Goal: Transaction & Acquisition: Purchase product/service

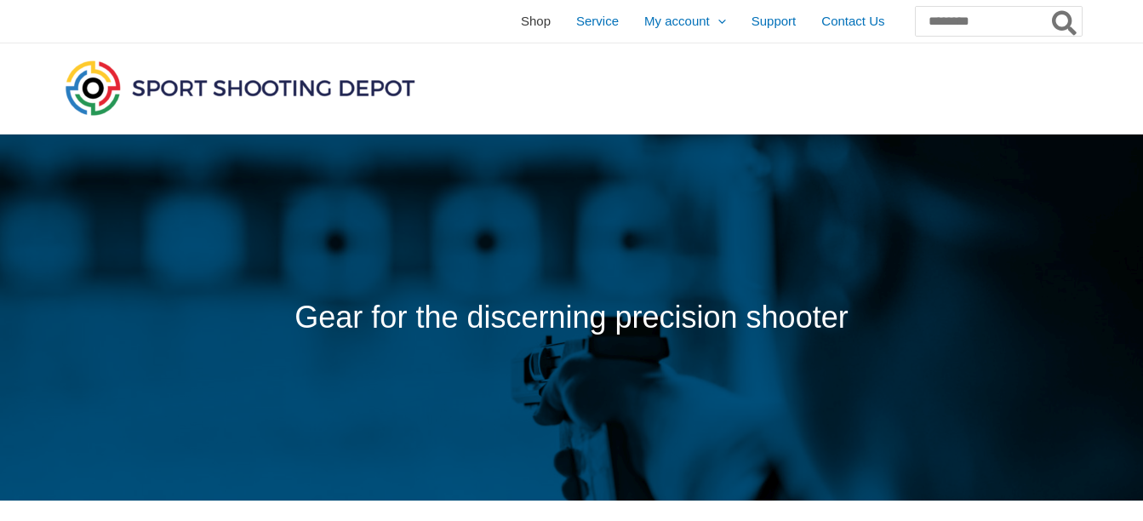
click at [521, 29] on span "Shop" at bounding box center [536, 21] width 30 height 43
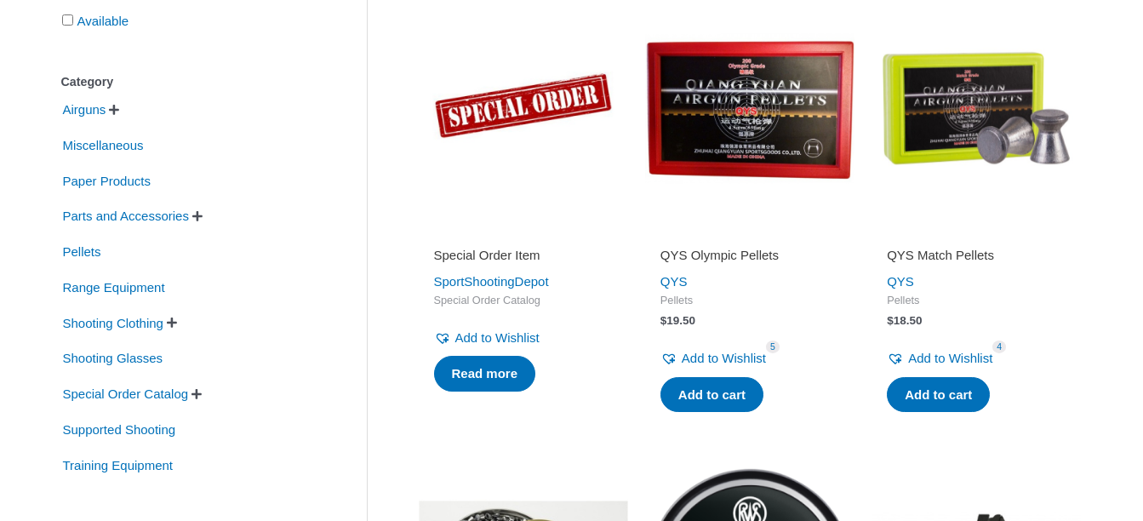
scroll to position [408, 0]
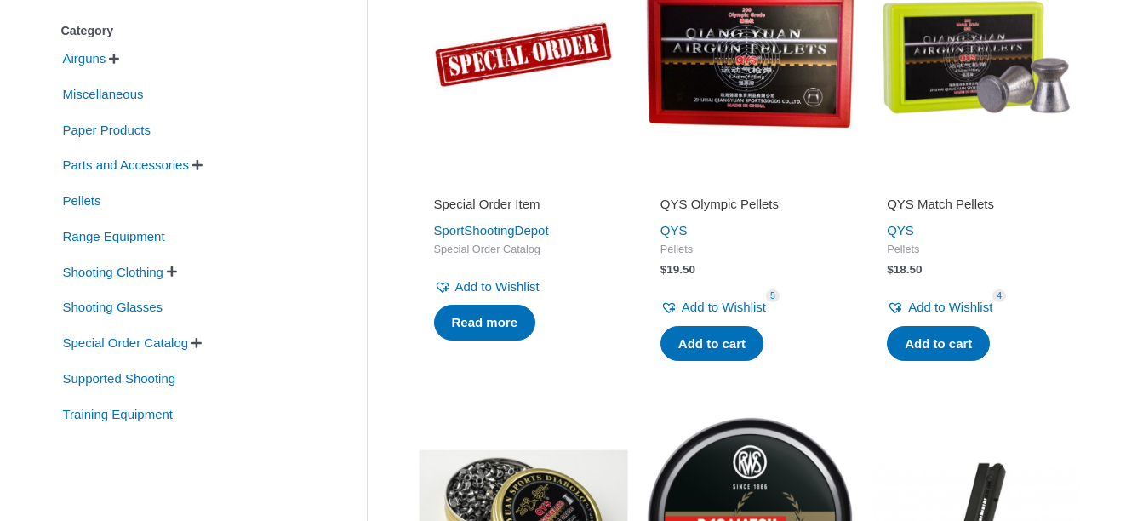
click at [202, 168] on span "" at bounding box center [197, 165] width 10 height 12
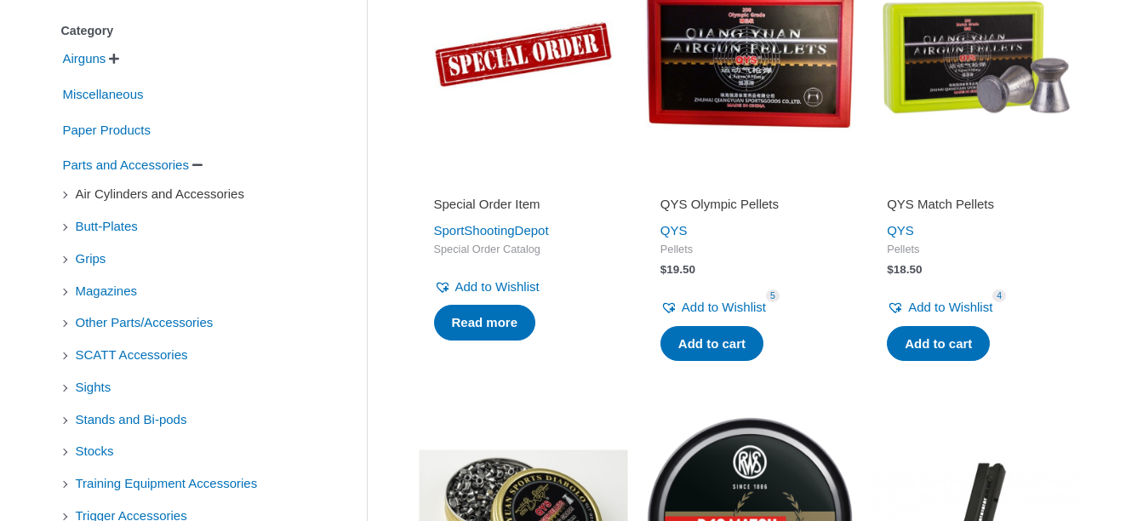
click at [230, 195] on span "Air Cylinders and Accessories" at bounding box center [160, 194] width 172 height 29
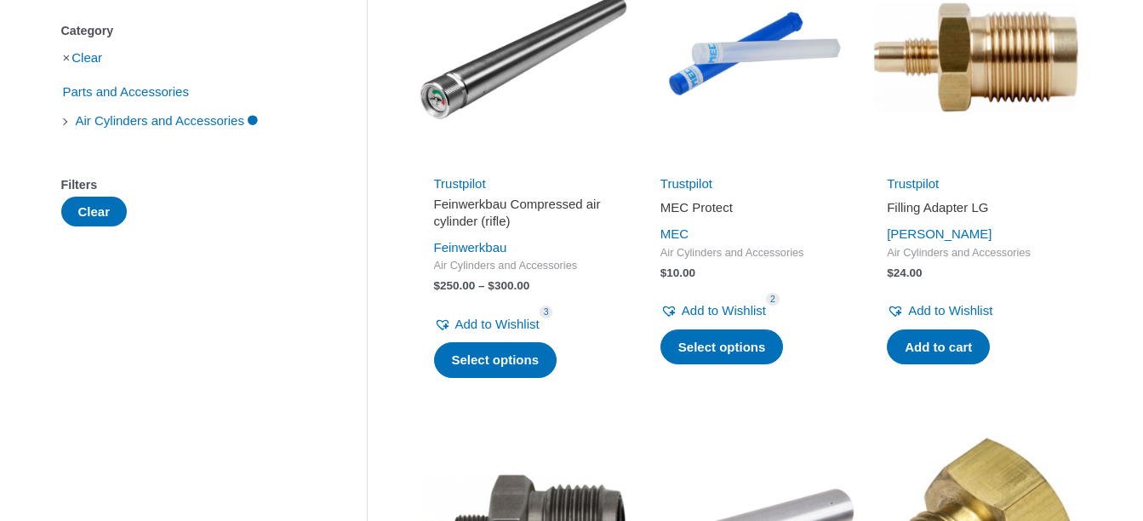
click at [482, 214] on h2 "Feinwerkbau Compressed air cylinder (rifle)" at bounding box center [523, 212] width 179 height 33
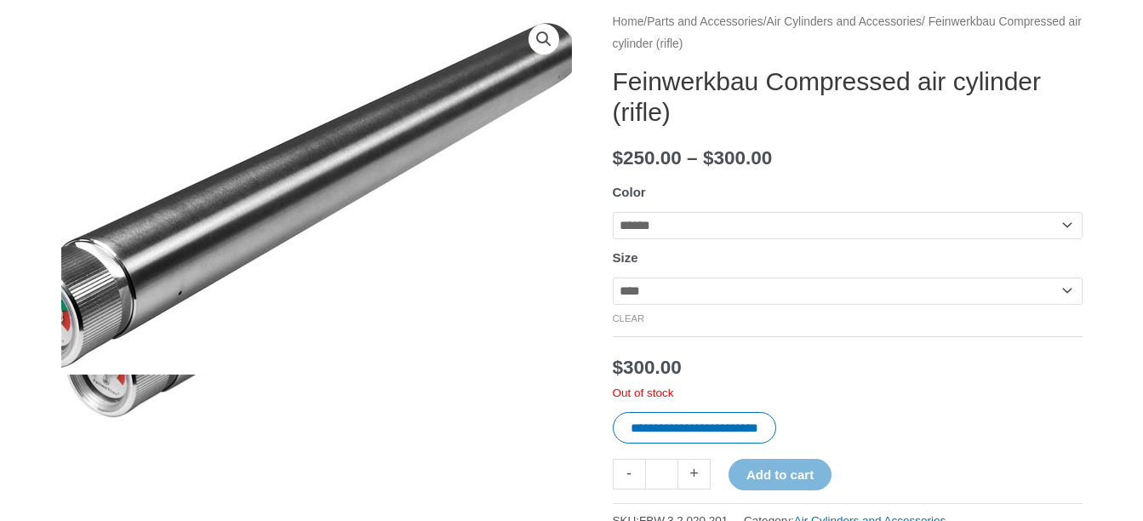
scroll to position [272, 0]
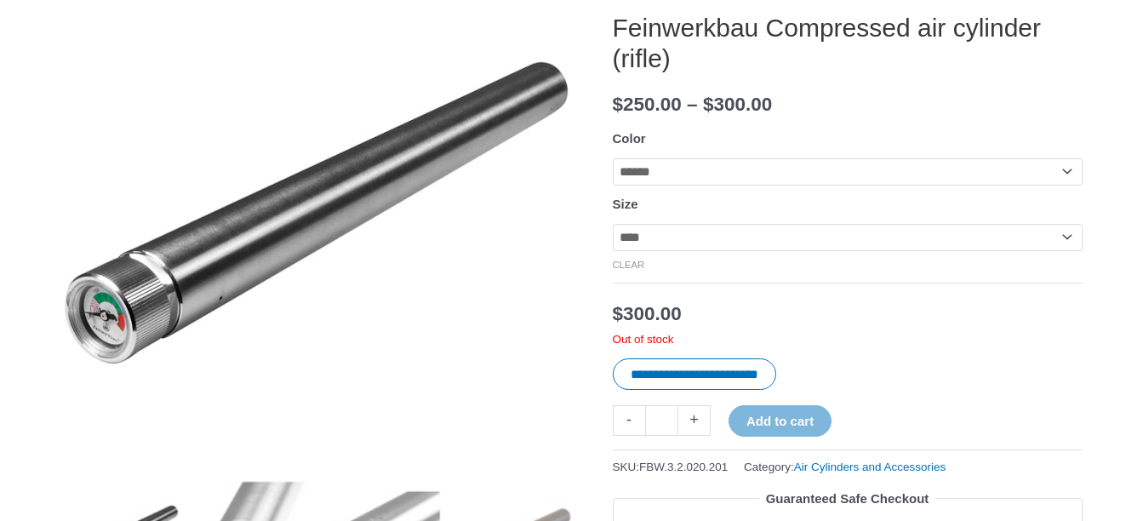
click at [1072, 244] on select "**********" at bounding box center [848, 237] width 470 height 27
click at [1071, 238] on select "**********" at bounding box center [848, 237] width 470 height 27
select select "*****"
click at [613, 225] on select "**********" at bounding box center [848, 237] width 470 height 27
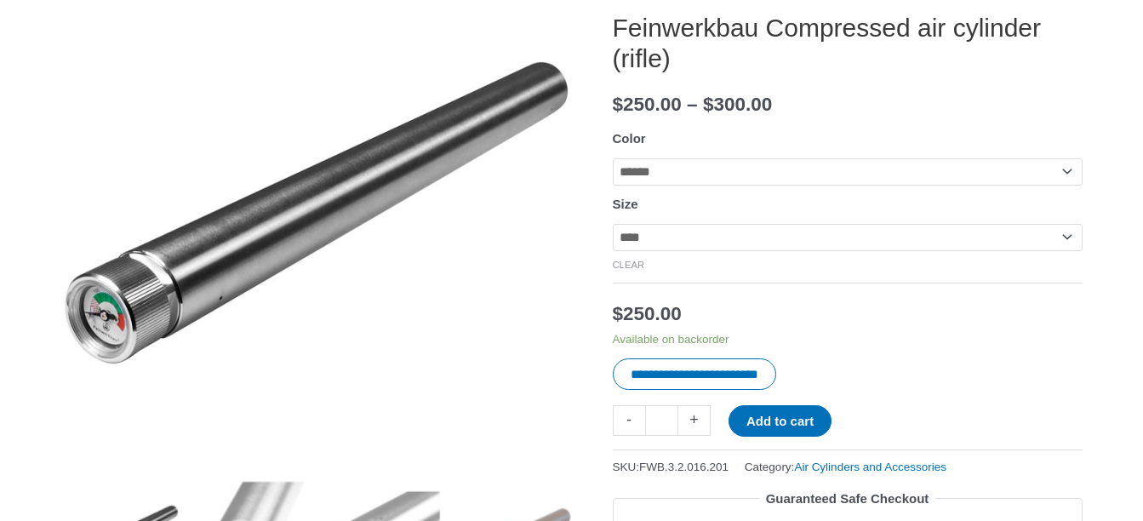
click at [1078, 341] on p "Available on backorder" at bounding box center [848, 339] width 470 height 15
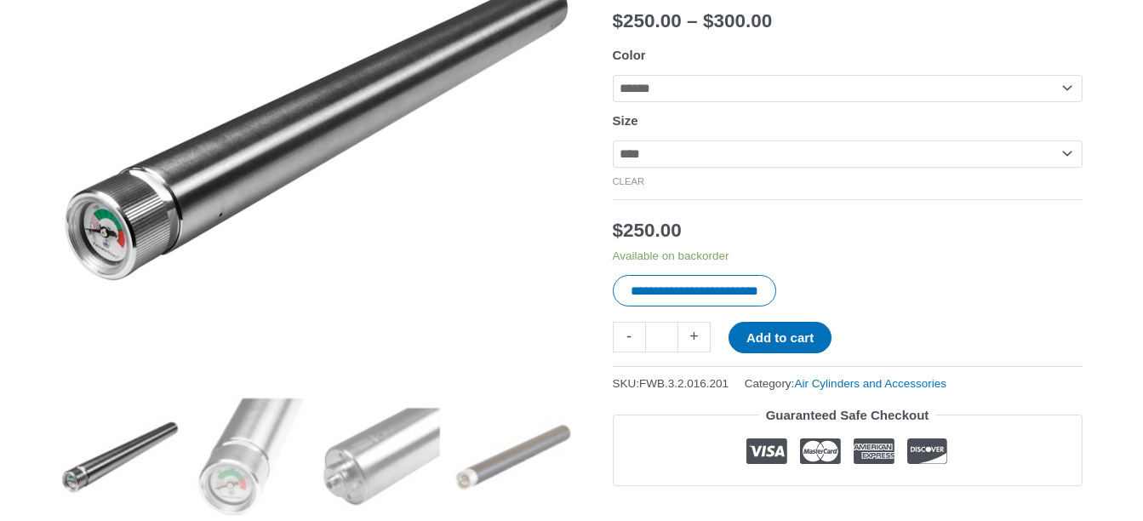
scroll to position [408, 0]
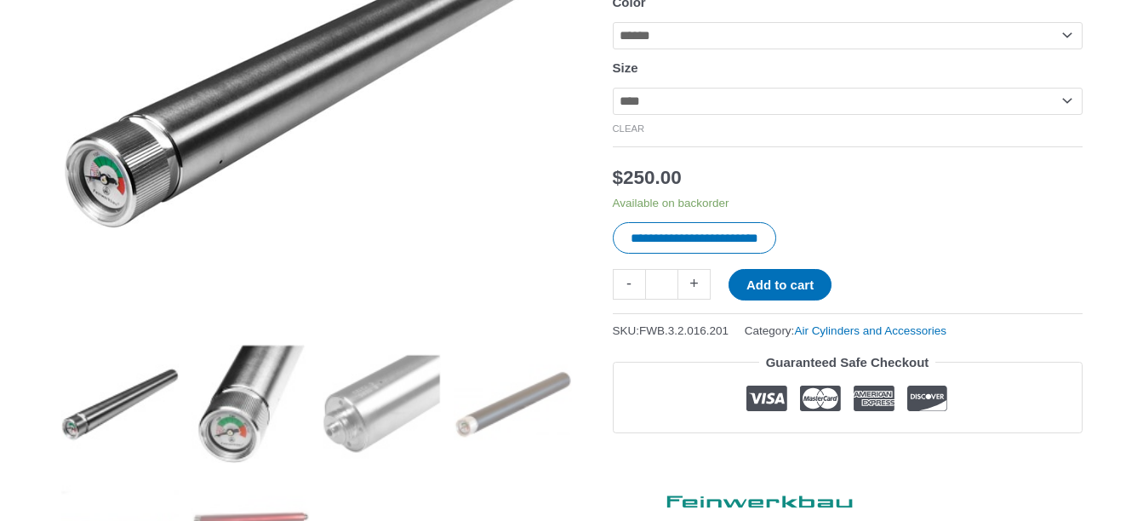
click at [219, 434] on img at bounding box center [250, 404] width 118 height 118
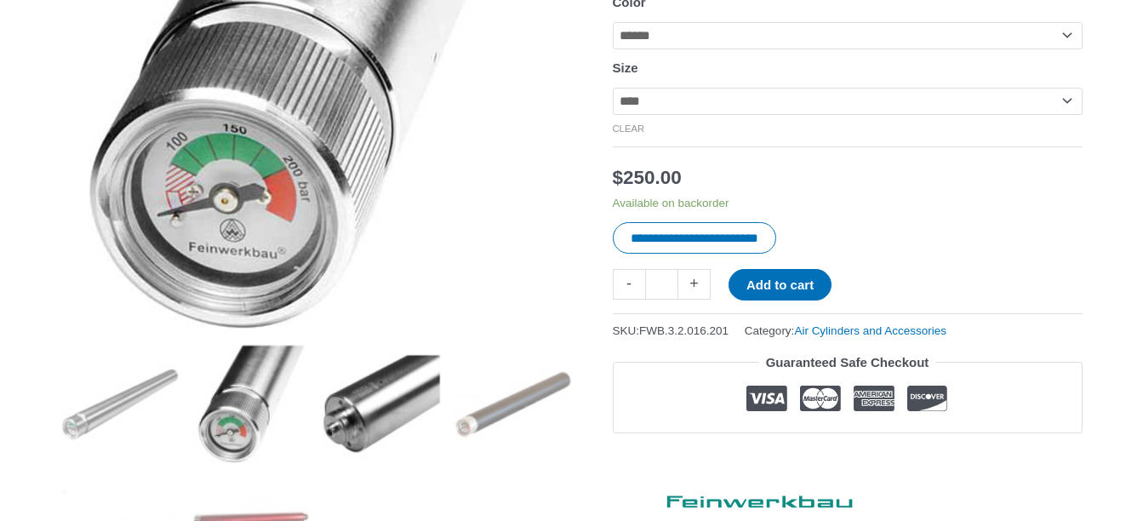
click at [333, 435] on img at bounding box center [381, 404] width 118 height 118
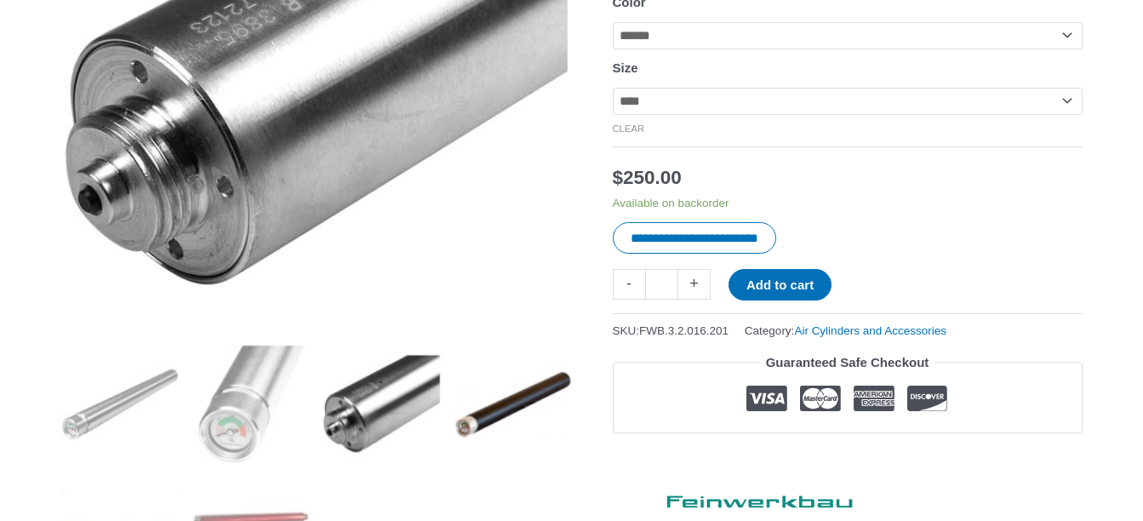
click at [506, 421] on img at bounding box center [512, 404] width 118 height 118
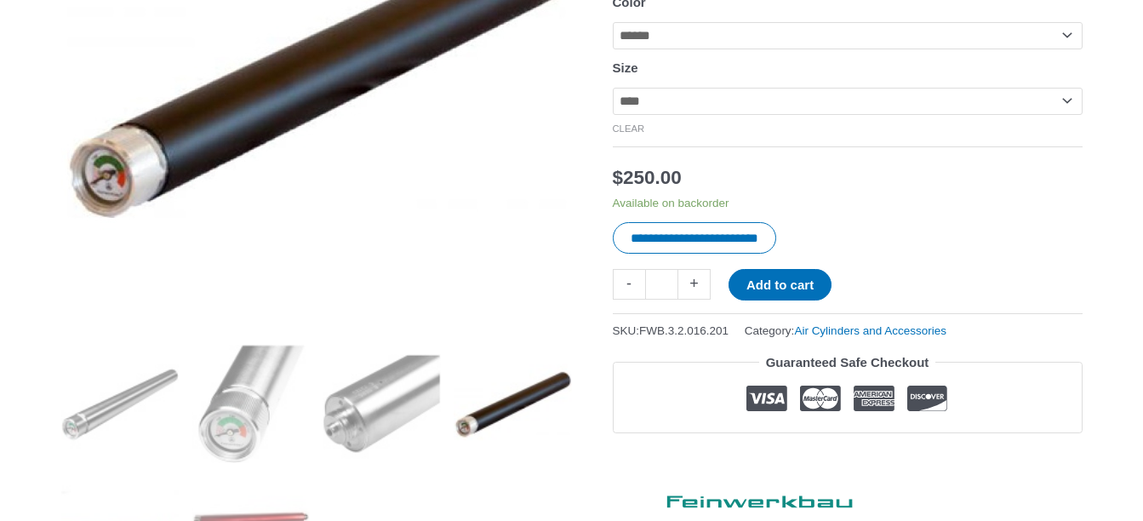
scroll to position [0, 0]
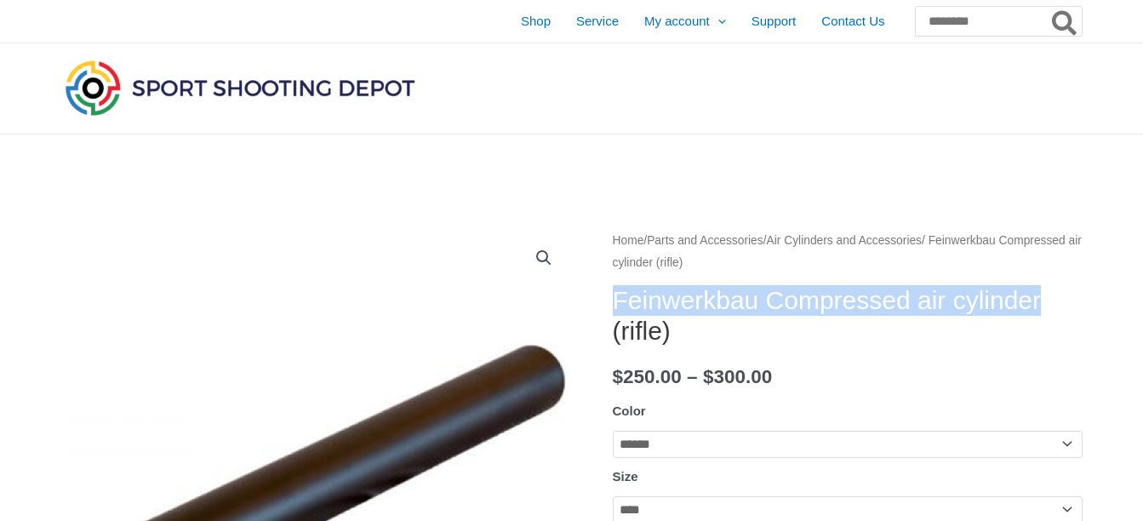
drag, startPoint x: 615, startPoint y: 300, endPoint x: 715, endPoint y: 333, distance: 104.7
click at [715, 333] on h1 "Feinwerkbau Compressed air cylinder (rifle)" at bounding box center [848, 315] width 470 height 61
copy h1 "Feinwerkbau Compressed air cylinder"
click at [521, 24] on span "Shop" at bounding box center [536, 21] width 30 height 43
click at [521, 17] on span "Shop" at bounding box center [536, 21] width 30 height 43
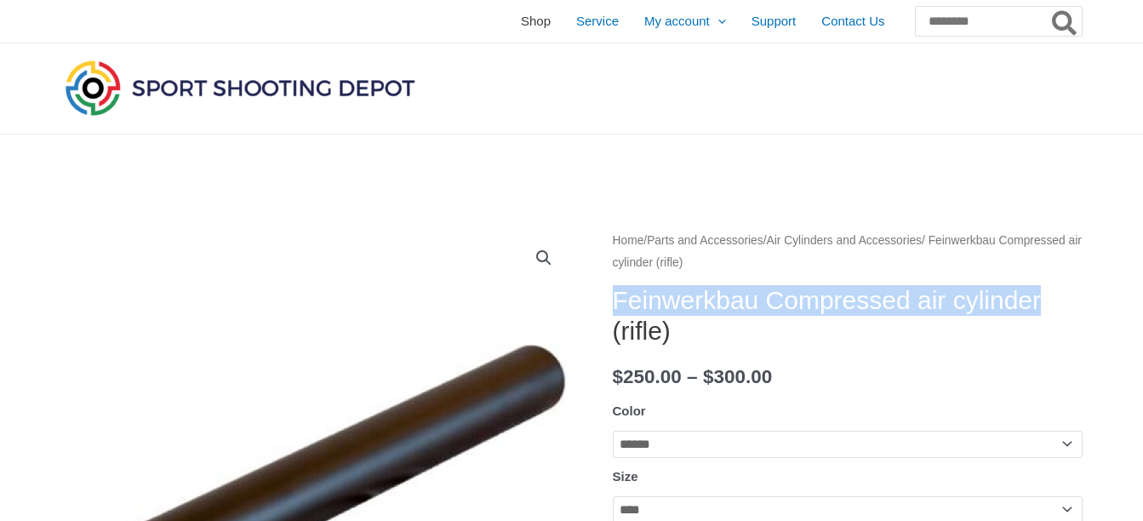
click at [521, 20] on span "Shop" at bounding box center [536, 21] width 30 height 43
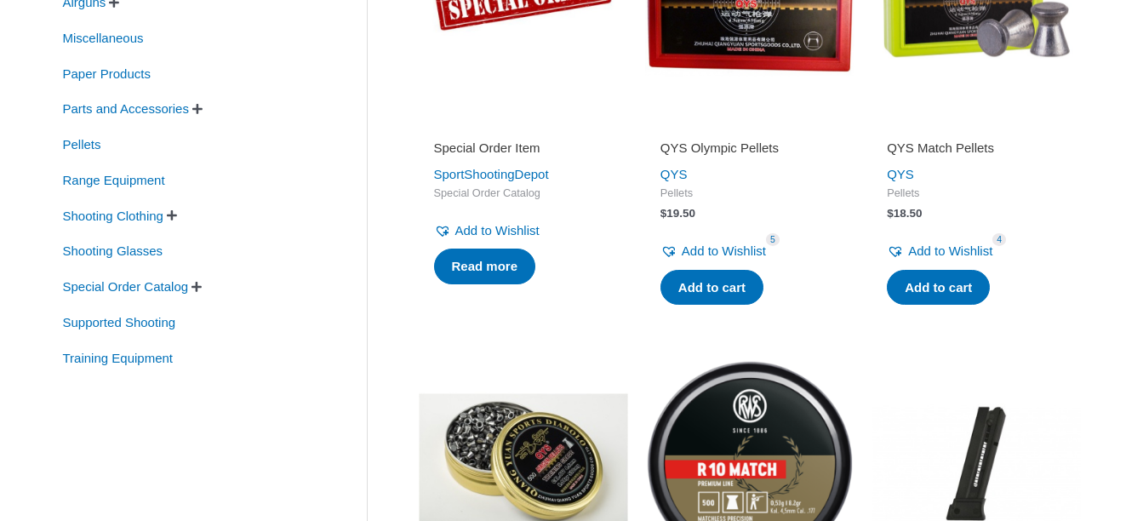
scroll to position [470, 0]
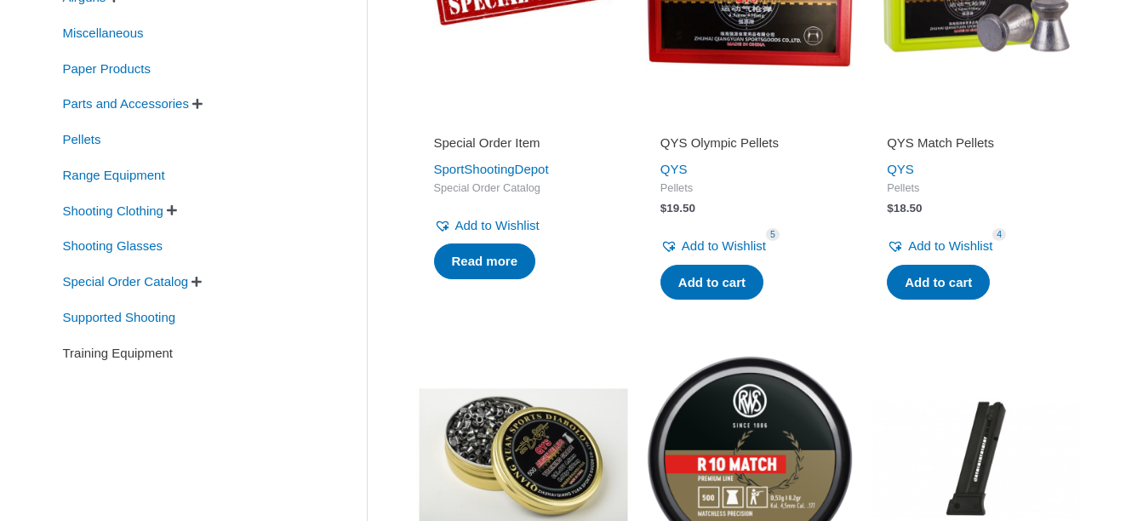
click at [124, 354] on span "Training Equipment" at bounding box center [118, 353] width 114 height 29
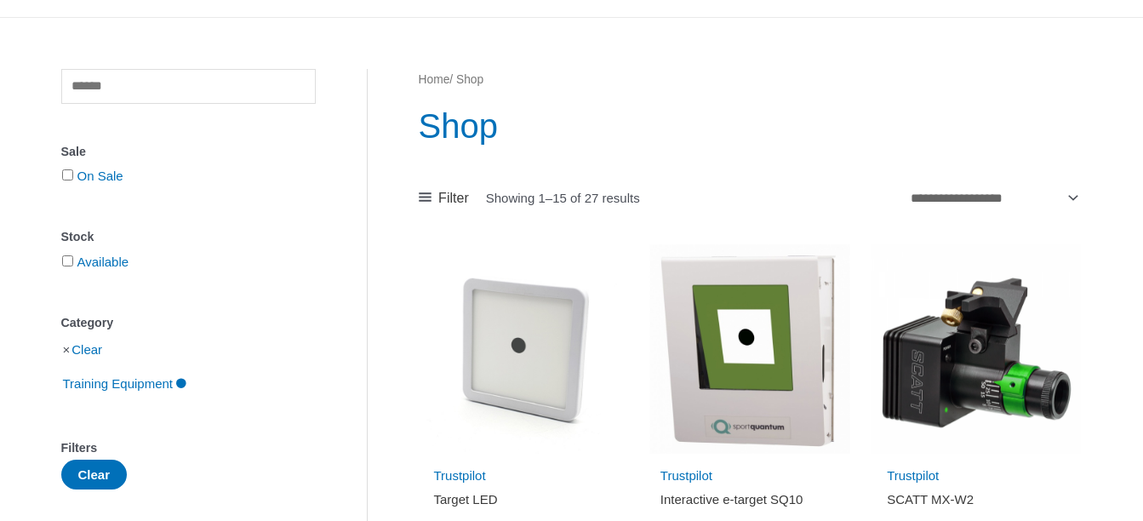
scroll to position [94, 0]
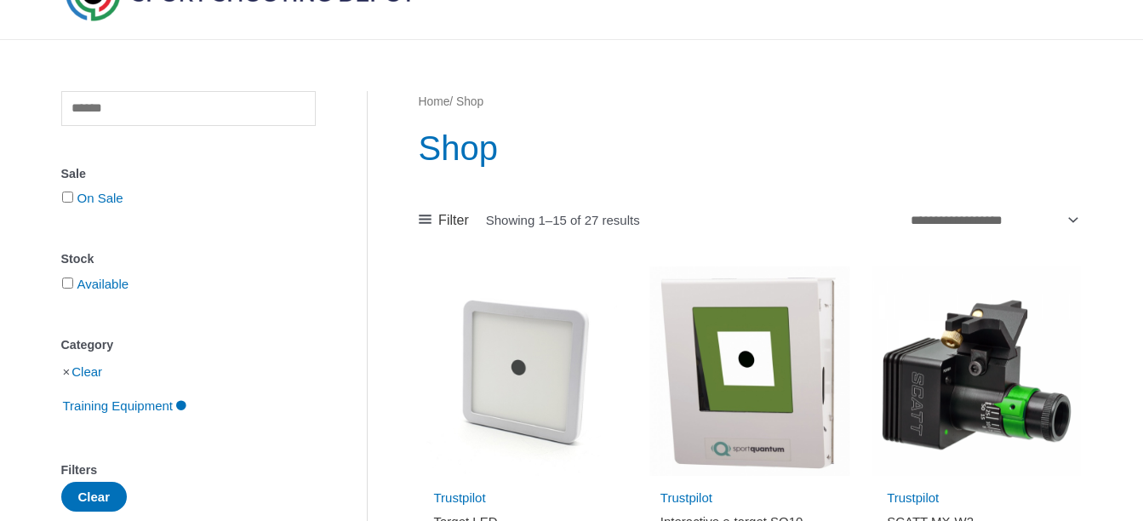
scroll to position [470, 0]
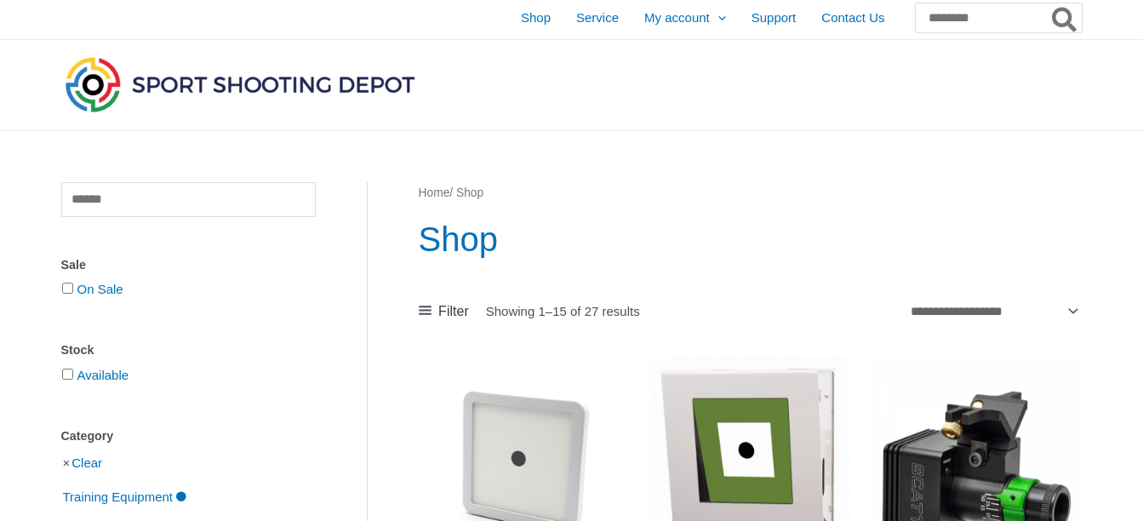
scroll to position [0, 0]
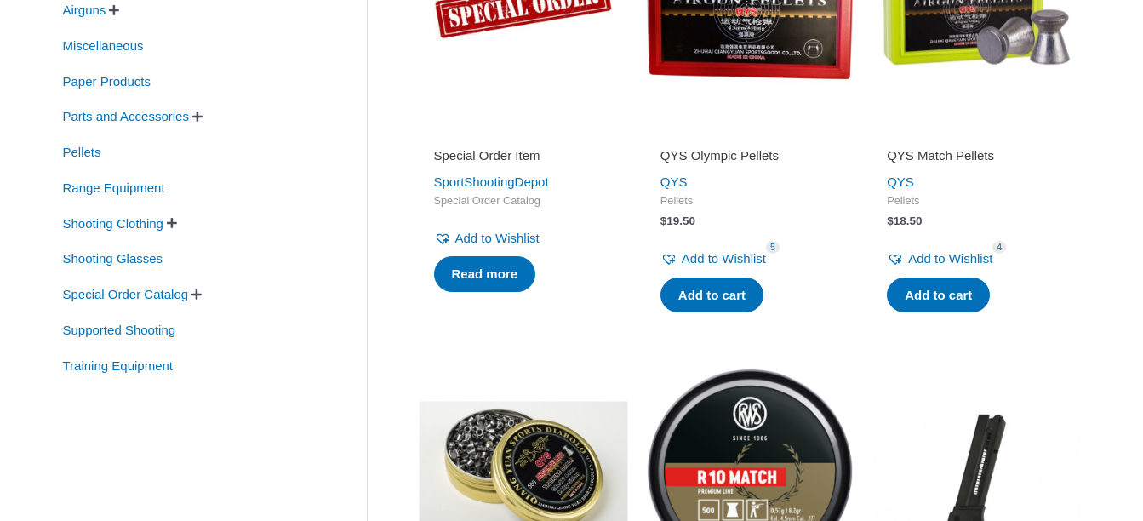
scroll to position [510, 0]
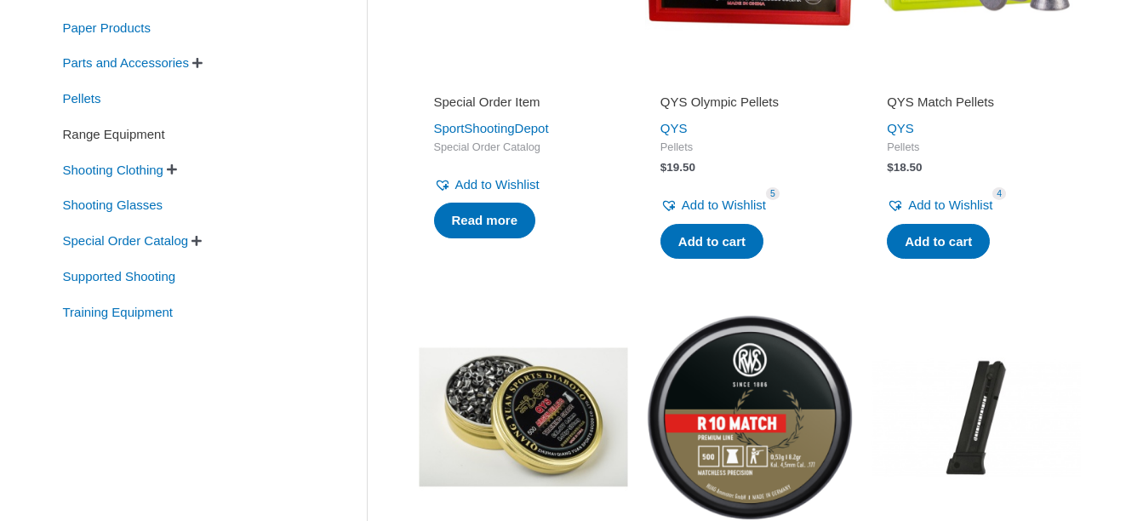
click at [103, 133] on span "Range Equipment" at bounding box center [113, 134] width 105 height 29
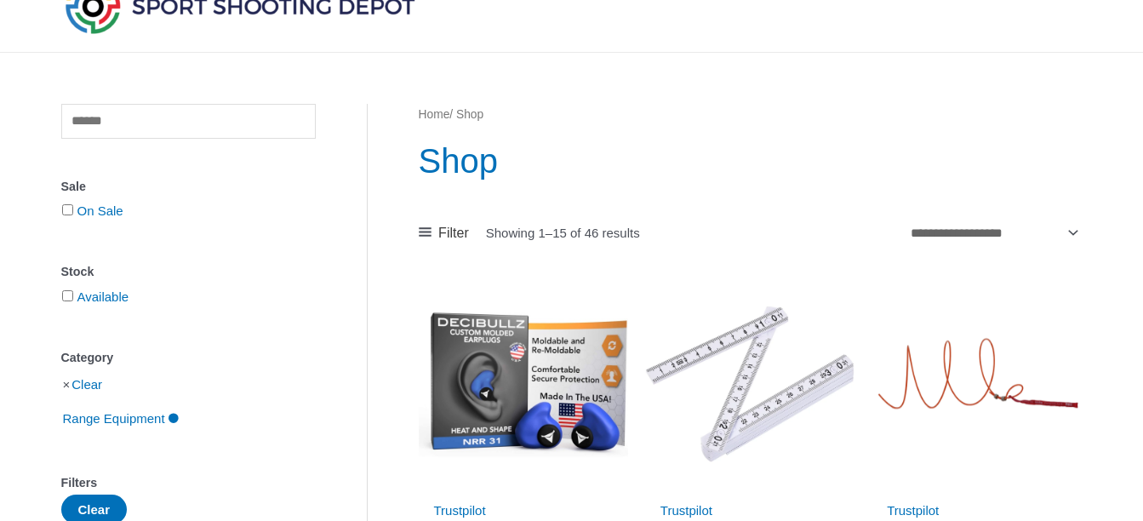
scroll to position [68, 0]
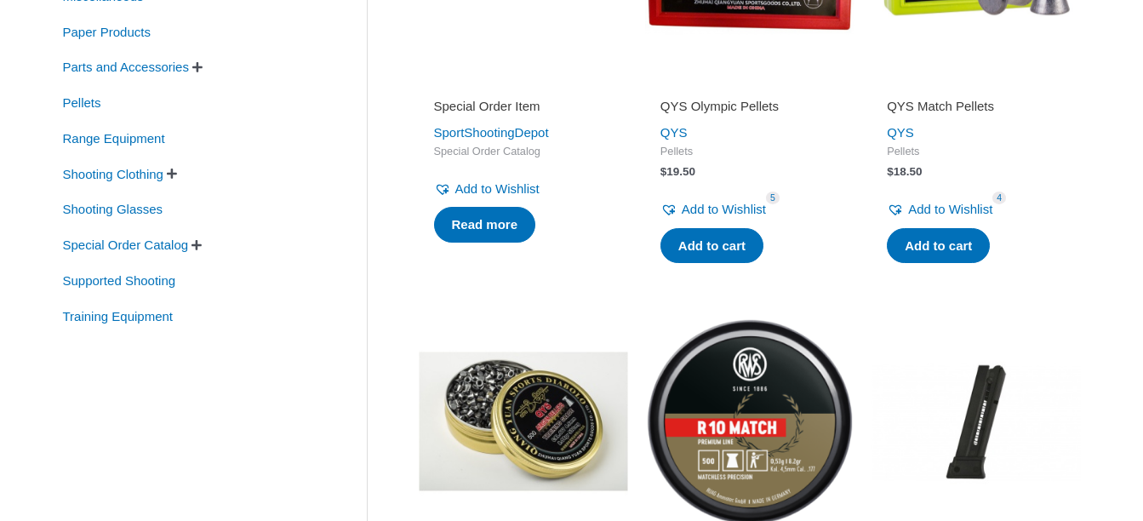
scroll to position [510, 0]
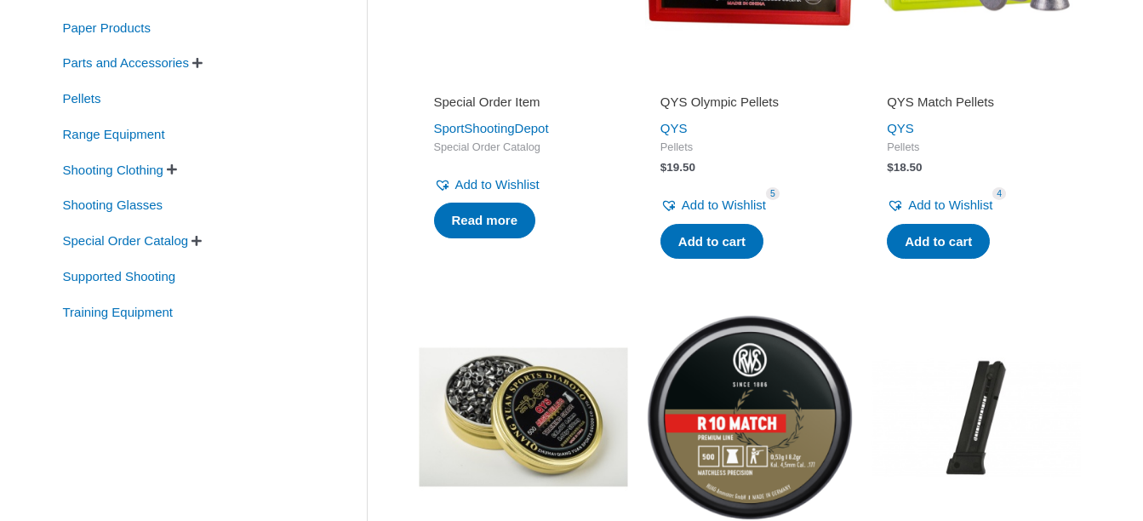
click at [202, 67] on span "" at bounding box center [197, 63] width 10 height 12
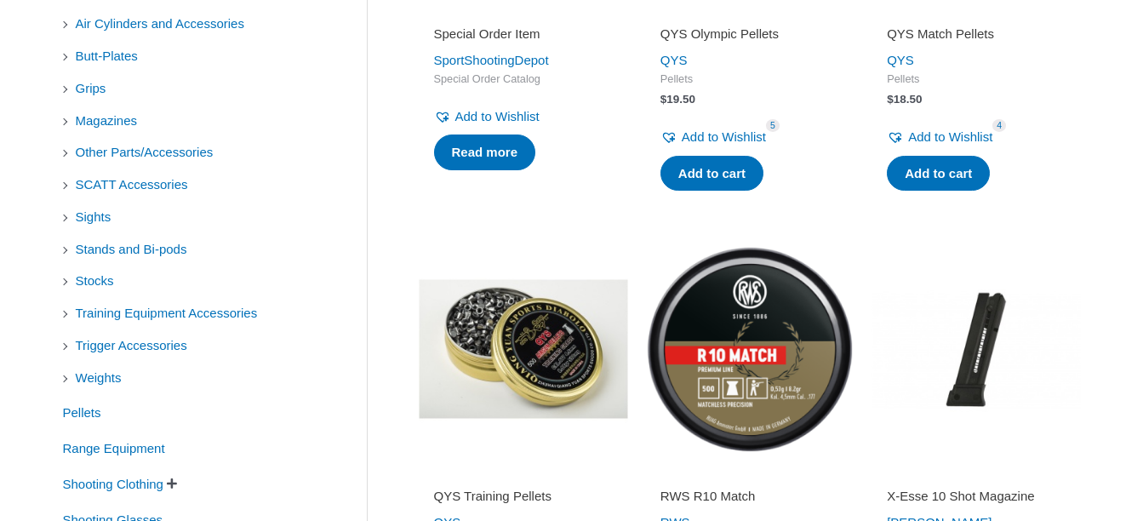
scroll to position [545, 0]
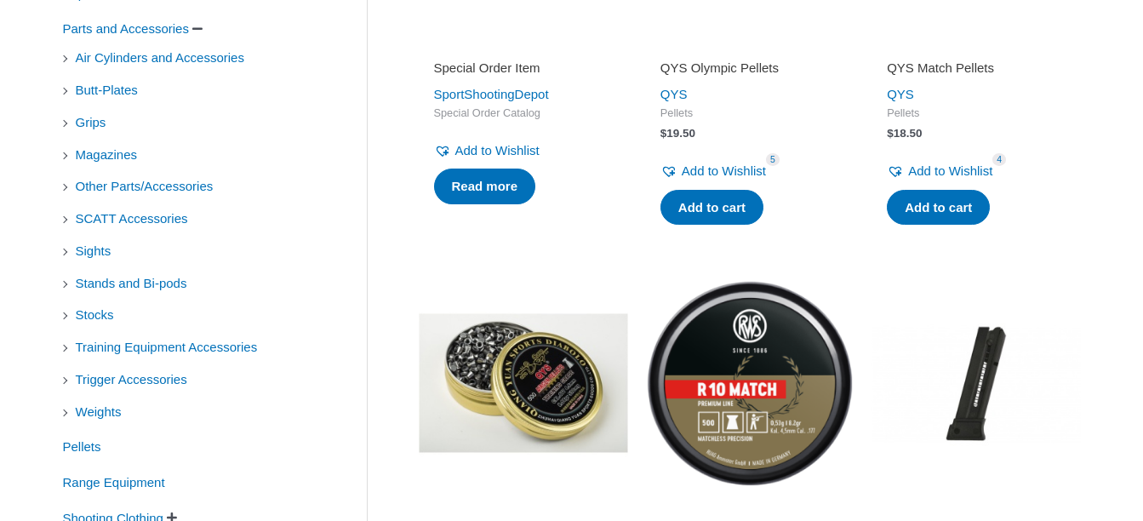
click at [66, 60] on li "Air Cylinders and Accessories" at bounding box center [188, 57] width 254 height 29
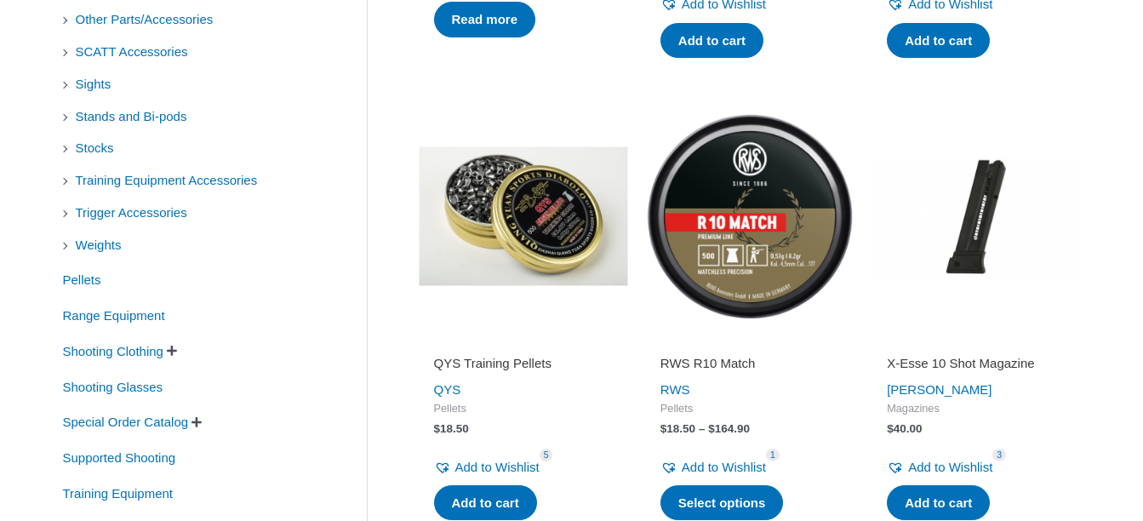
scroll to position [715, 0]
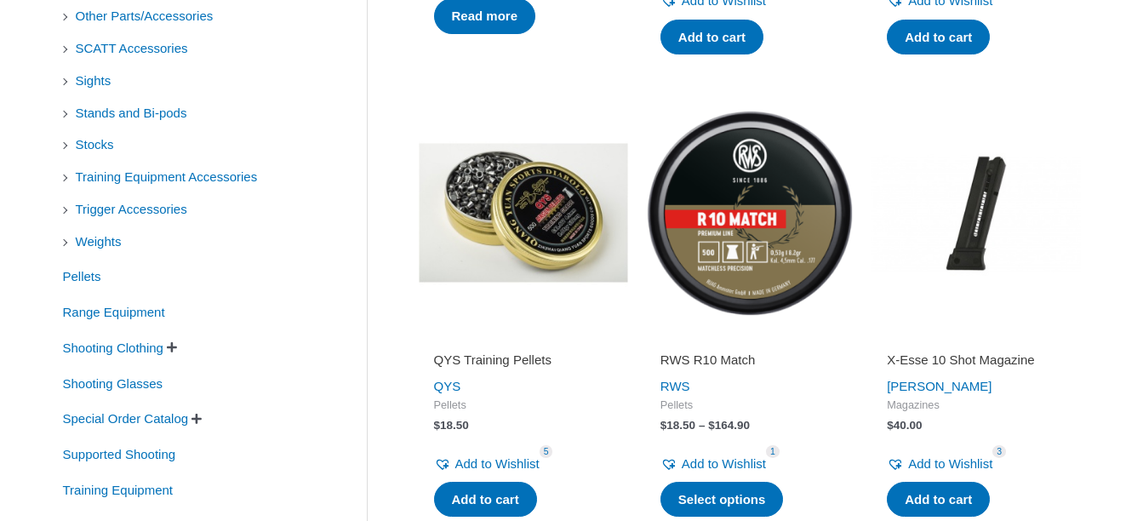
click at [65, 21] on li "Other Parts/Accessories" at bounding box center [188, 16] width 254 height 29
click at [105, 20] on span "Other Parts/Accessories" at bounding box center [144, 16] width 141 height 29
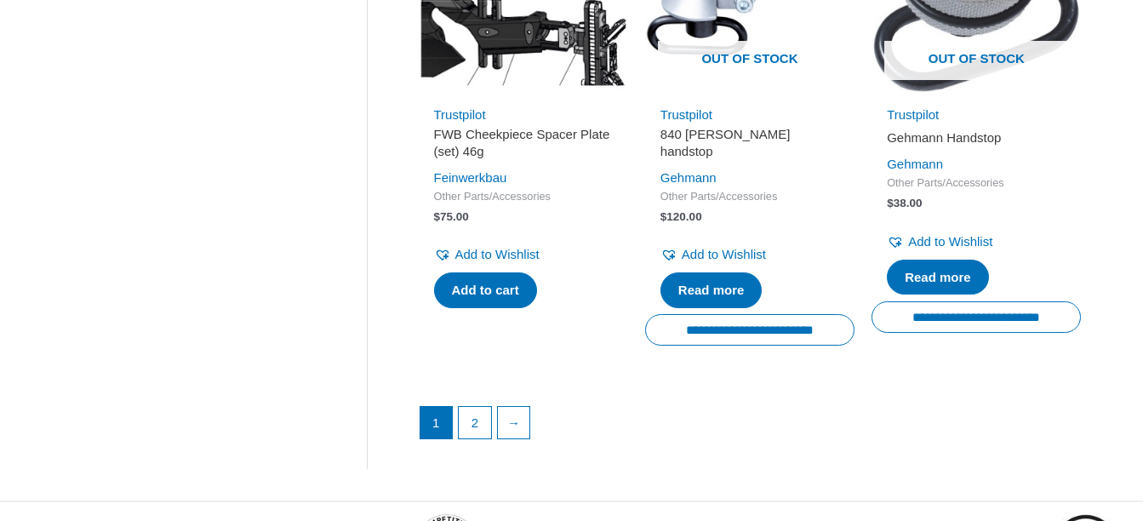
scroll to position [2409, 0]
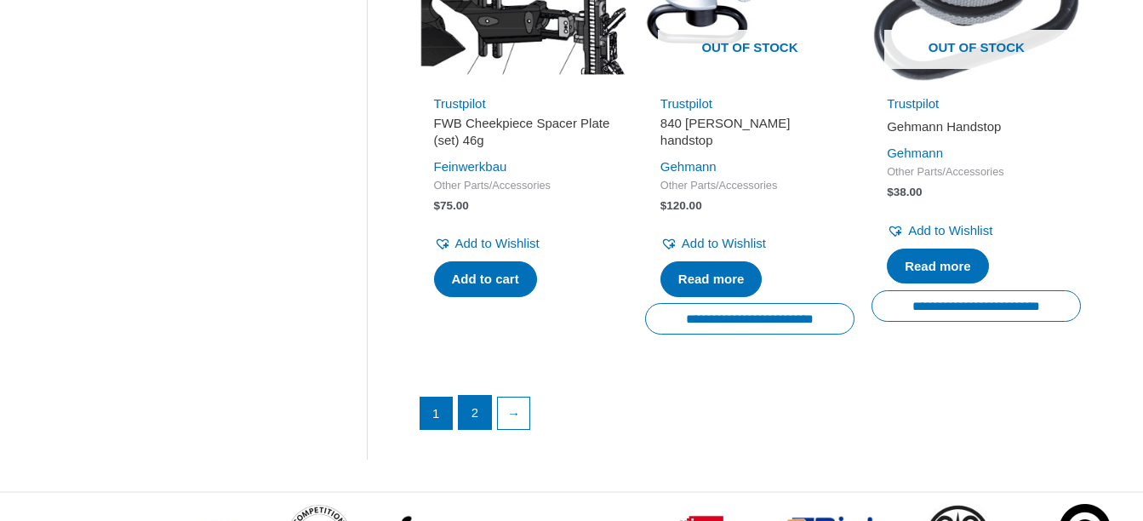
click at [479, 421] on link "2" at bounding box center [475, 413] width 32 height 34
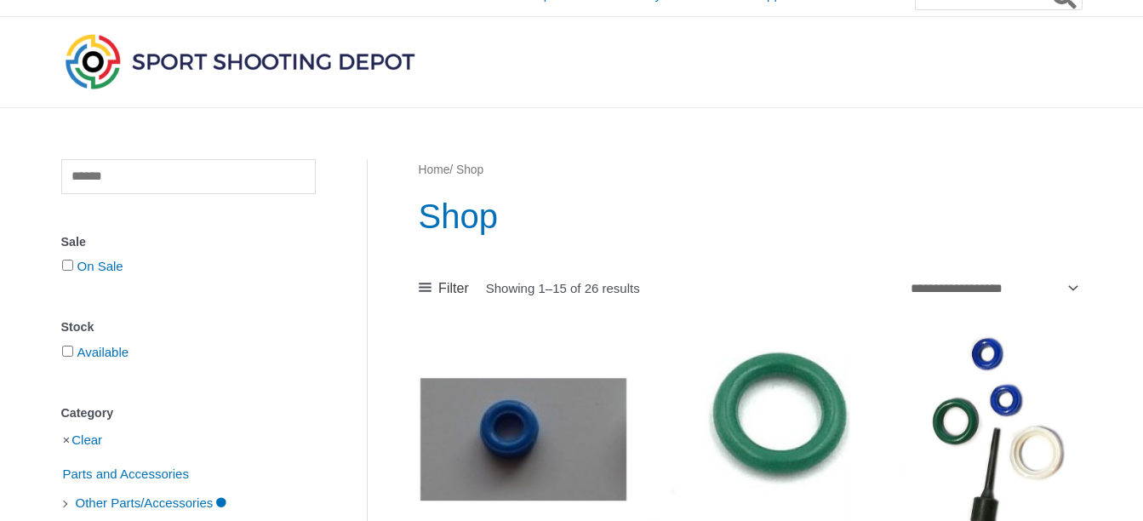
scroll to position [0, 0]
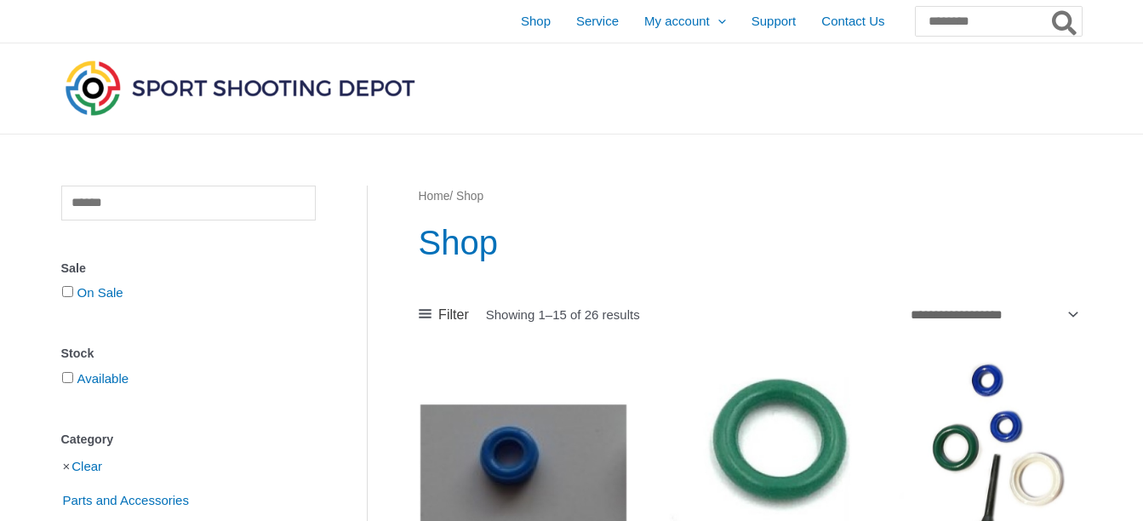
scroll to position [715, 0]
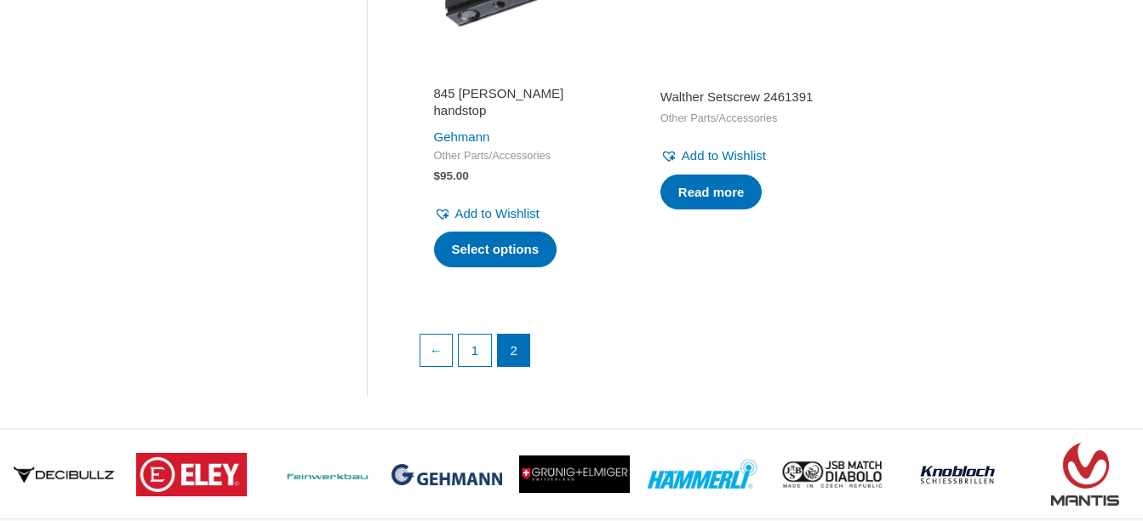
scroll to position [1964, 0]
